Goal: Task Accomplishment & Management: Manage account settings

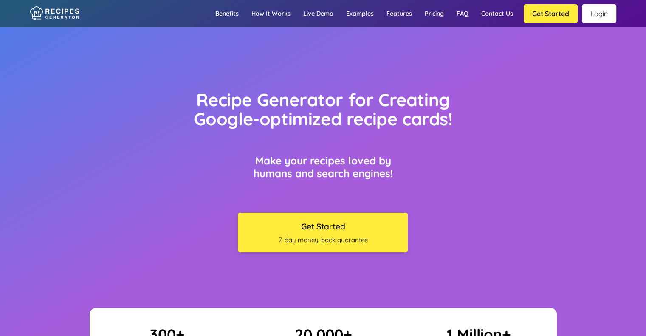
click at [604, 22] on link "Login" at bounding box center [599, 13] width 34 height 19
click at [597, 13] on link "Login" at bounding box center [599, 13] width 34 height 19
click at [597, 15] on link "Login" at bounding box center [599, 13] width 34 height 19
